Goal: Task Accomplishment & Management: Complete application form

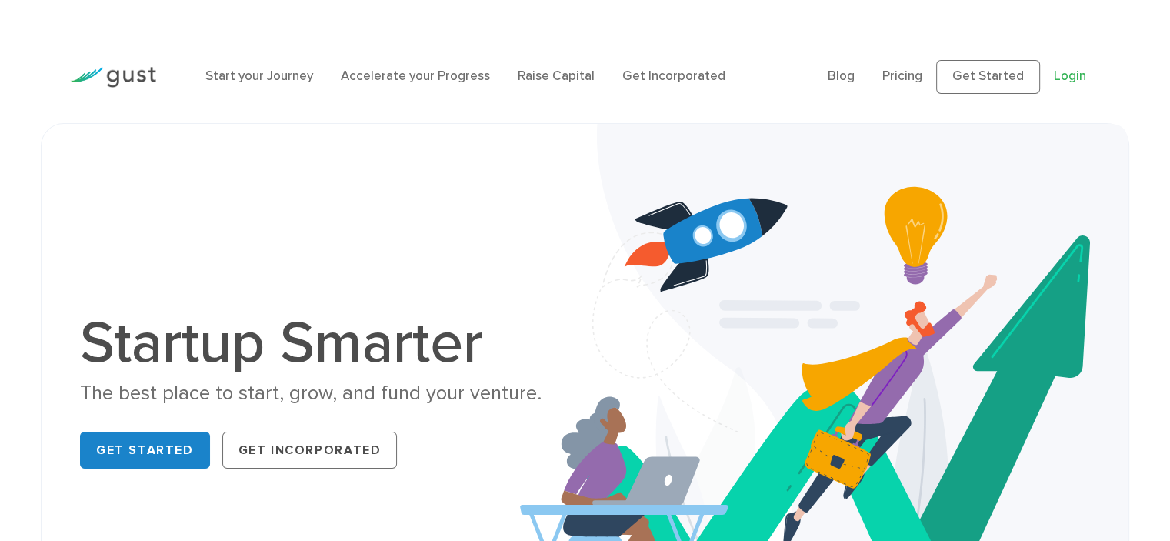
click at [1075, 76] on link "Login" at bounding box center [1070, 75] width 32 height 15
click at [974, 65] on link "Get Started" at bounding box center [988, 77] width 104 height 34
